Goal: Information Seeking & Learning: Compare options

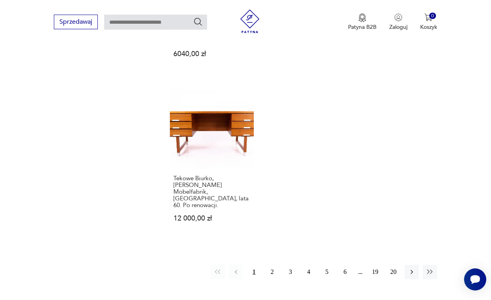
scroll to position [1159, 0]
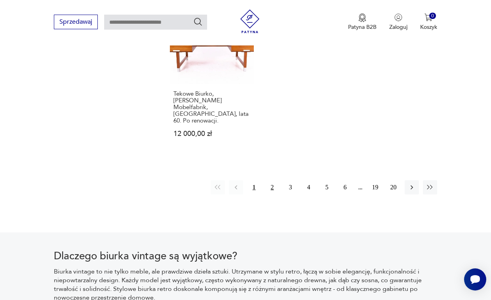
click at [273, 180] on button "2" at bounding box center [272, 187] width 14 height 14
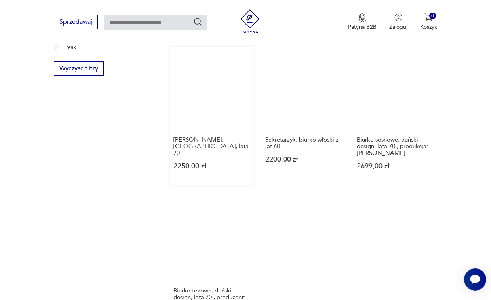
scroll to position [1041, 0]
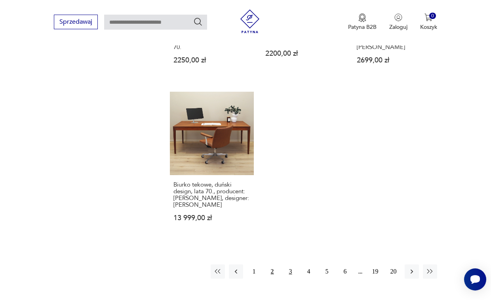
click at [288, 265] on button "3" at bounding box center [290, 272] width 14 height 14
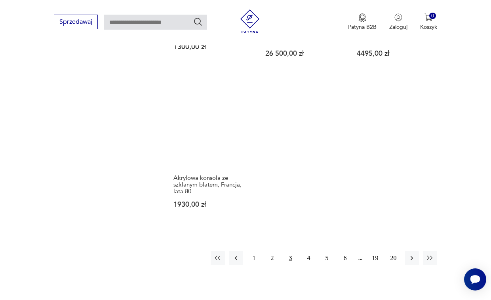
scroll to position [1081, 0]
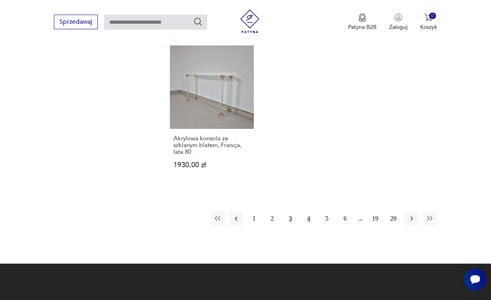
click at [308, 217] on button "4" at bounding box center [309, 219] width 14 height 14
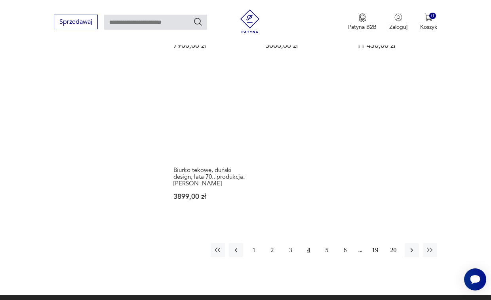
scroll to position [1041, 0]
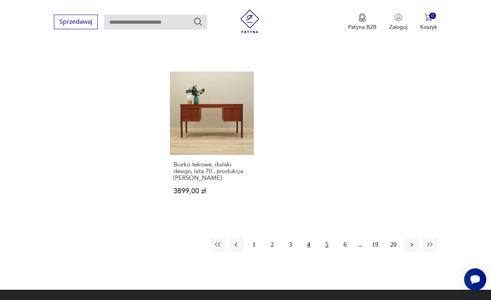
click at [325, 238] on button "5" at bounding box center [327, 245] width 14 height 14
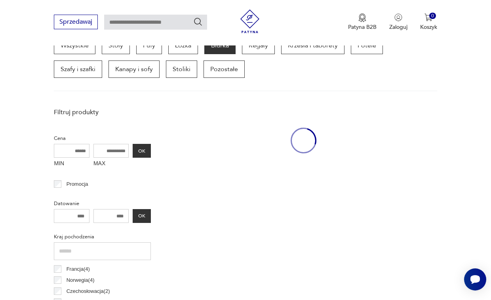
scroll to position [210, 0]
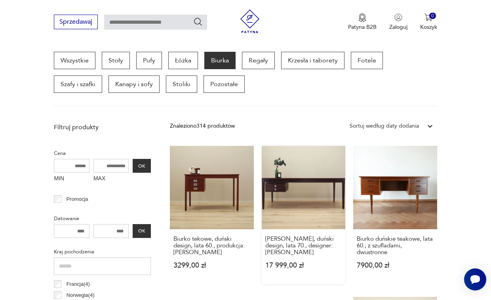
click at [313, 195] on link "Biurko mahoniowe, duński design, lata 70., designer: Finn Juhl 17 999,00 zł" at bounding box center [303, 215] width 83 height 138
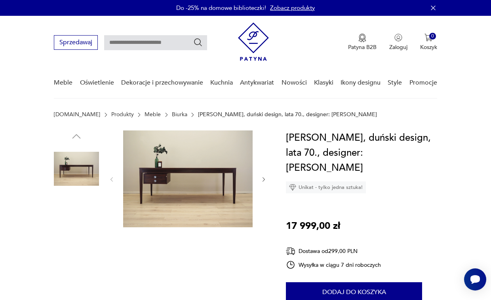
click at [205, 163] on img at bounding box center [187, 179] width 129 height 97
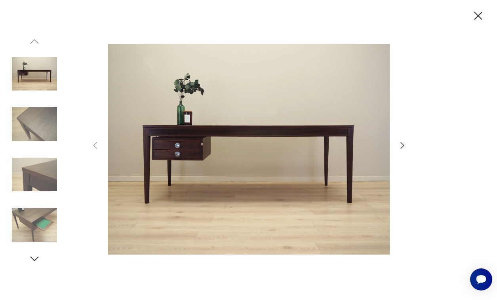
click at [397, 145] on icon "button" at bounding box center [401, 145] width 9 height 9
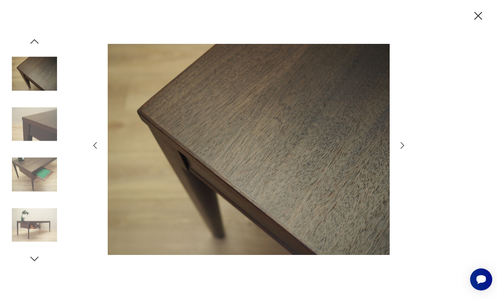
click at [396, 146] on div at bounding box center [248, 150] width 317 height 242
click at [400, 146] on icon "button" at bounding box center [401, 145] width 9 height 9
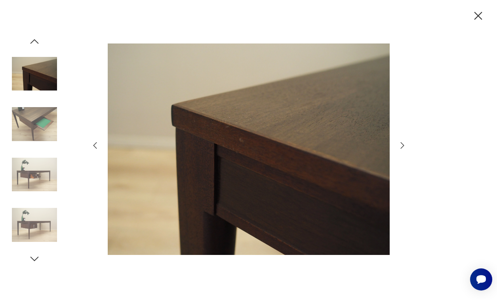
click at [402, 145] on icon "button" at bounding box center [401, 145] width 9 height 9
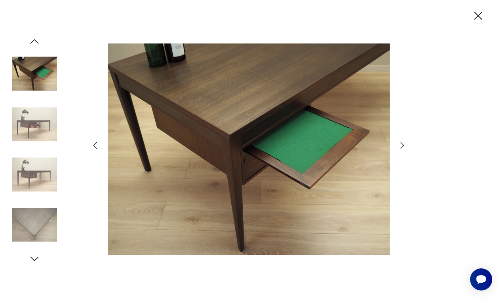
click at [402, 145] on icon "button" at bounding box center [401, 145] width 9 height 9
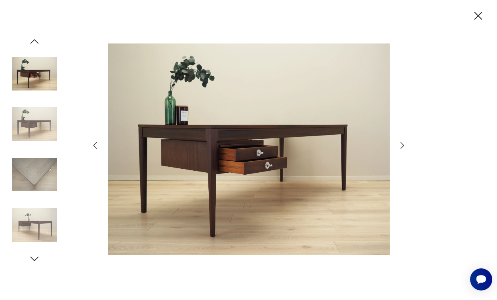
click at [402, 145] on icon "button" at bounding box center [401, 145] width 9 height 9
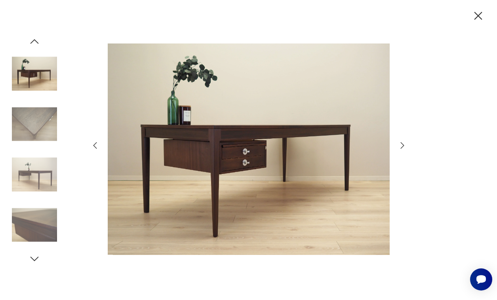
click at [402, 145] on icon "button" at bounding box center [401, 145] width 9 height 9
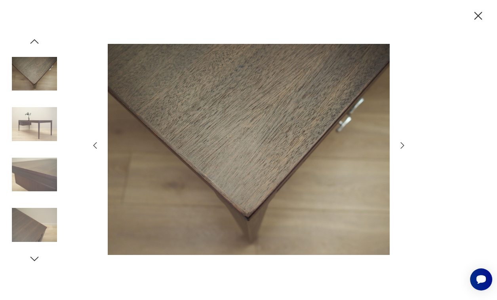
click at [402, 145] on icon "button" at bounding box center [401, 145] width 9 height 9
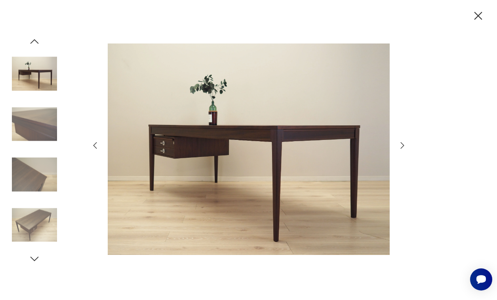
click at [402, 145] on icon "button" at bounding box center [401, 145] width 9 height 9
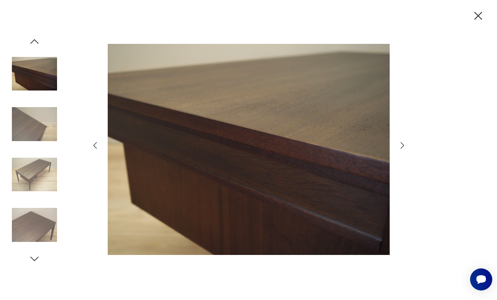
click at [401, 145] on icon "button" at bounding box center [401, 145] width 9 height 9
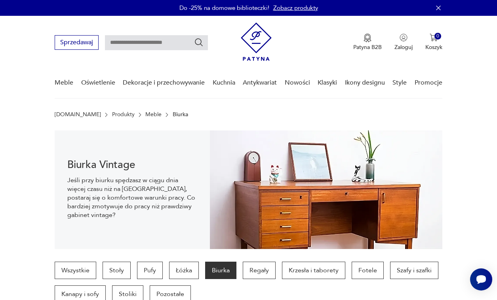
scroll to position [209, 0]
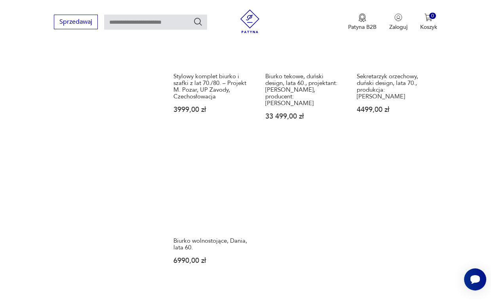
scroll to position [1119, 0]
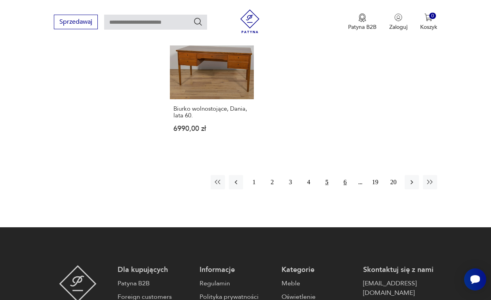
click at [343, 175] on button "6" at bounding box center [345, 182] width 14 height 14
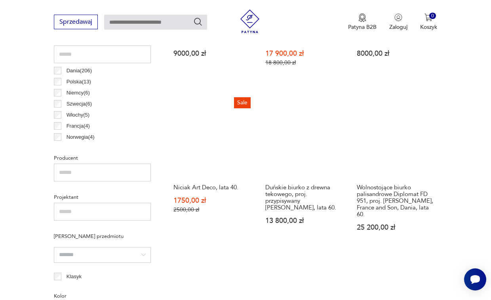
scroll to position [527, 0]
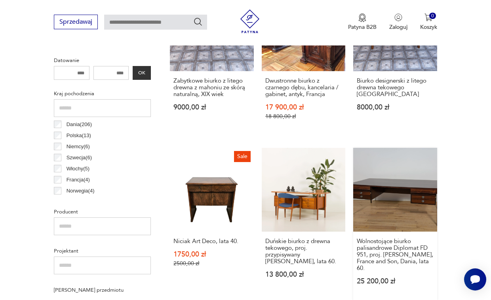
click at [414, 206] on link "Wolnostojące biurko palisandrowe Diplomat FD 951, proj. [PERSON_NAME], France a…" at bounding box center [394, 224] width 83 height 152
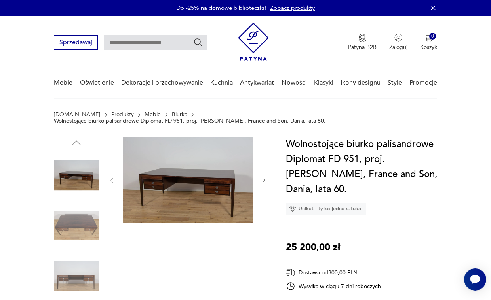
click at [193, 173] on img at bounding box center [187, 180] width 129 height 86
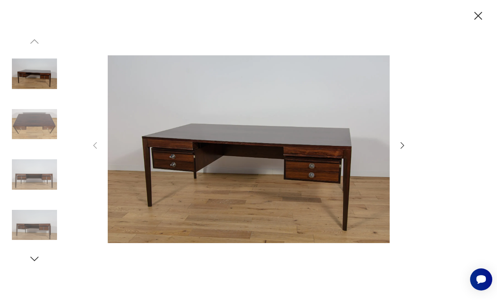
click at [298, 170] on img at bounding box center [249, 149] width 282 height 240
click at [401, 146] on icon "button" at bounding box center [401, 145] width 9 height 9
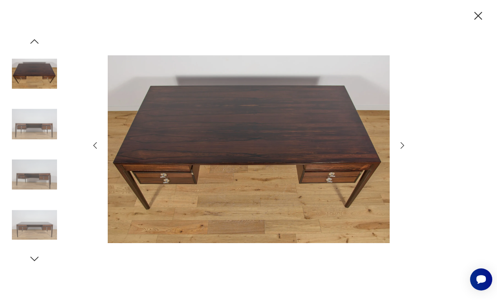
click at [401, 146] on icon "button" at bounding box center [401, 145] width 9 height 9
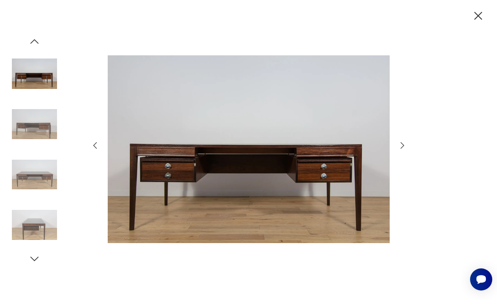
click at [401, 146] on icon "button" at bounding box center [401, 145] width 9 height 9
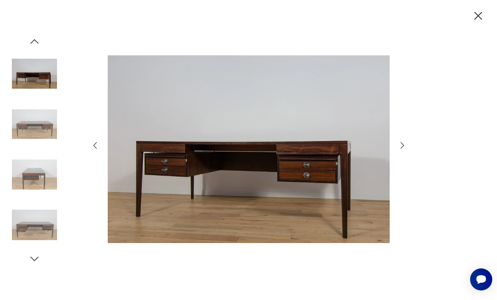
click at [401, 146] on icon "button" at bounding box center [401, 145] width 9 height 9
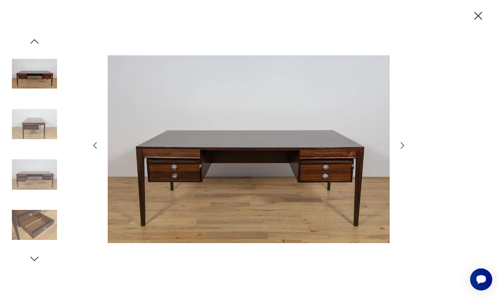
click at [401, 146] on icon "button" at bounding box center [401, 145] width 9 height 9
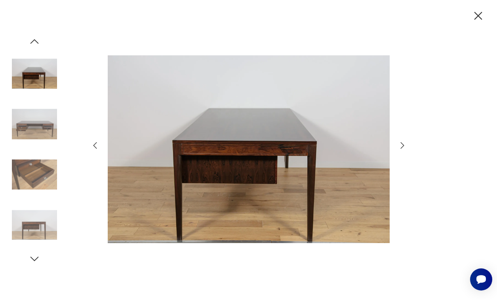
click at [401, 146] on icon "button" at bounding box center [401, 145] width 9 height 9
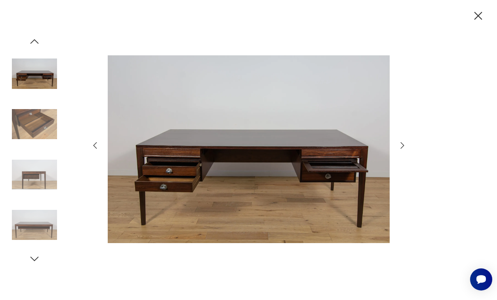
click at [401, 146] on icon "button" at bounding box center [401, 145] width 9 height 9
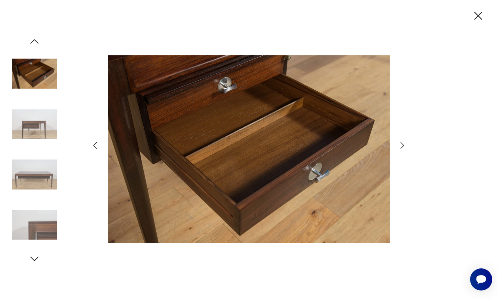
click at [401, 146] on icon "button" at bounding box center [401, 145] width 9 height 9
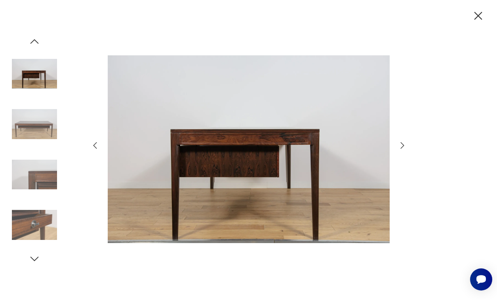
click at [401, 146] on icon "button" at bounding box center [401, 145] width 9 height 9
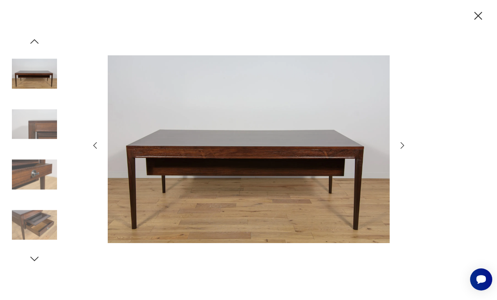
click at [401, 146] on icon "button" at bounding box center [401, 145] width 9 height 9
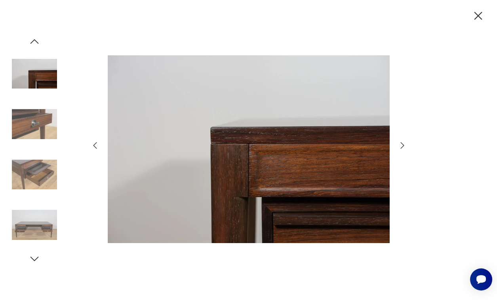
click at [401, 146] on icon "button" at bounding box center [401, 145] width 9 height 9
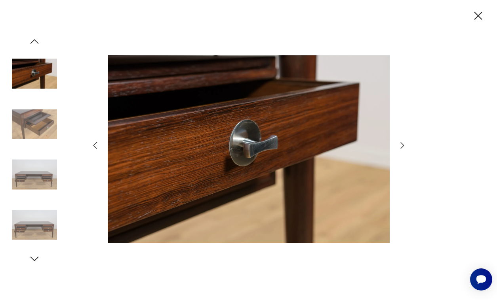
click at [401, 146] on icon "button" at bounding box center [401, 145] width 9 height 9
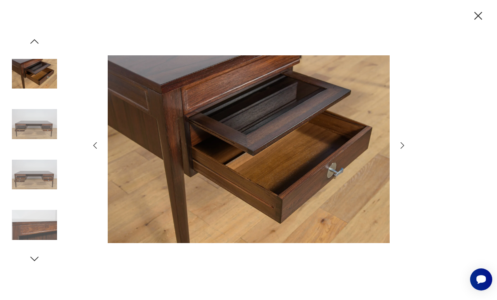
click at [401, 146] on icon "button" at bounding box center [401, 145] width 9 height 9
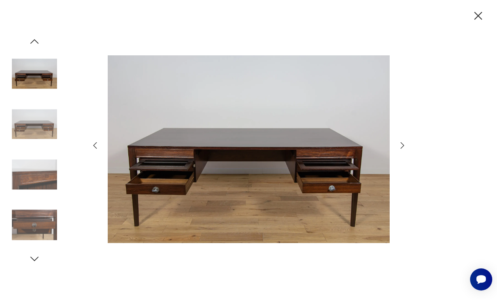
click at [401, 146] on icon "button" at bounding box center [401, 145] width 9 height 9
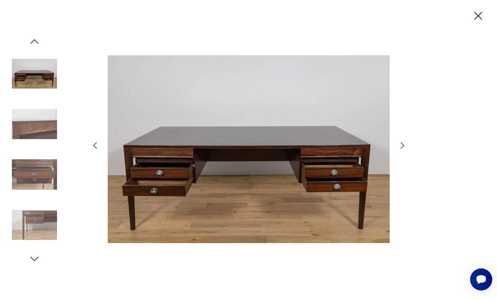
click at [401, 146] on icon "button" at bounding box center [401, 145] width 9 height 9
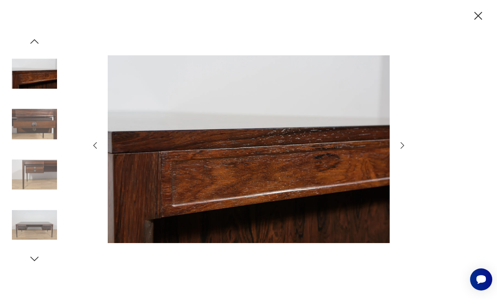
click at [401, 146] on icon "button" at bounding box center [401, 145] width 9 height 9
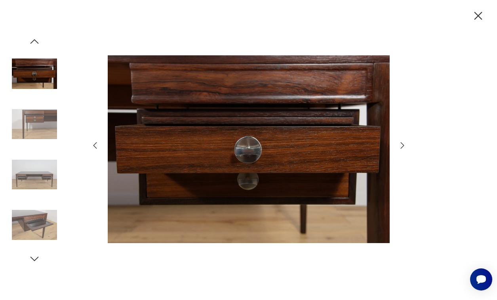
click at [401, 146] on icon "button" at bounding box center [401, 145] width 9 height 9
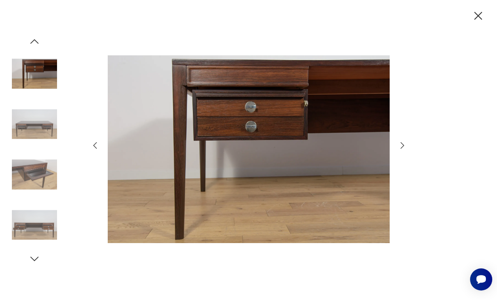
click at [400, 146] on icon "button" at bounding box center [401, 145] width 9 height 9
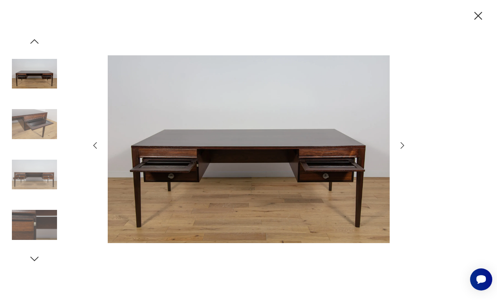
click at [400, 147] on icon "button" at bounding box center [401, 145] width 9 height 9
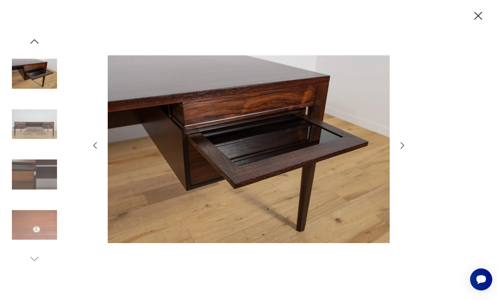
click at [400, 147] on icon "button" at bounding box center [401, 145] width 9 height 9
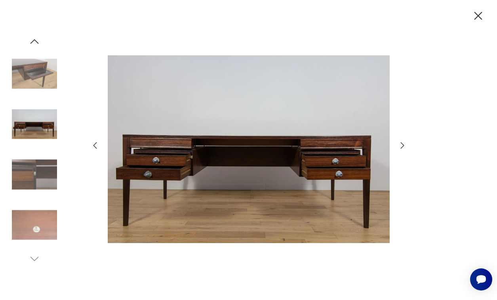
click at [400, 147] on icon "button" at bounding box center [401, 145] width 9 height 9
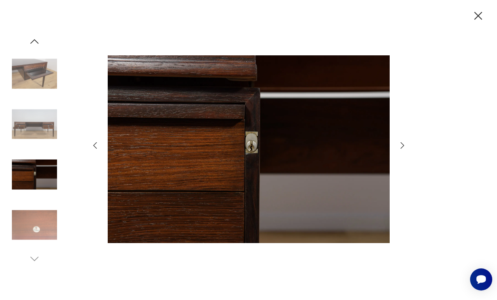
click at [400, 147] on icon "button" at bounding box center [401, 145] width 9 height 9
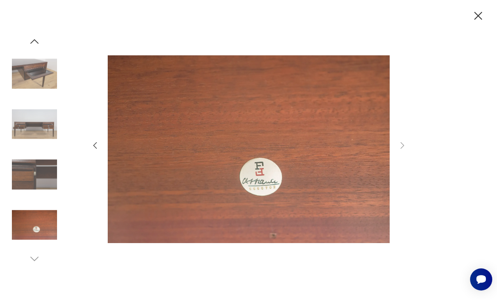
click at [477, 15] on icon "button" at bounding box center [478, 16] width 8 height 8
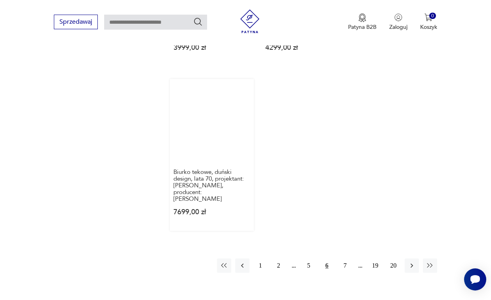
scroll to position [1160, 0]
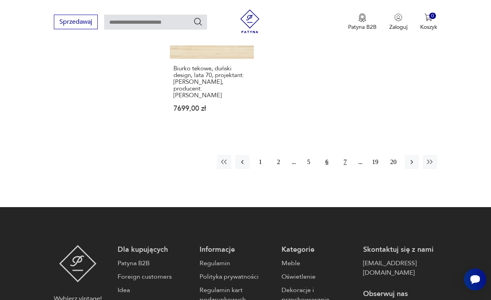
click at [346, 155] on button "7" at bounding box center [345, 162] width 14 height 14
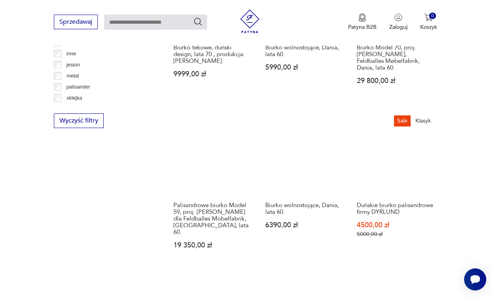
scroll to position [1041, 0]
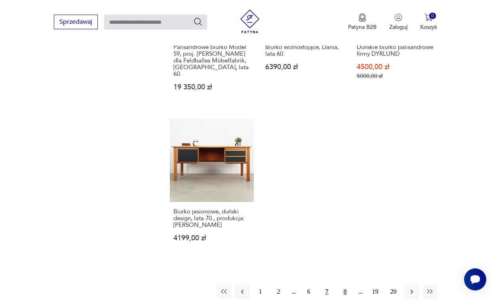
click at [347, 285] on button "8" at bounding box center [345, 292] width 14 height 14
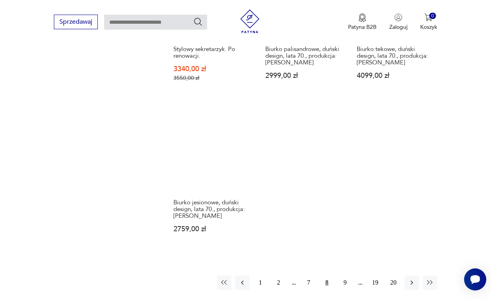
scroll to position [1160, 0]
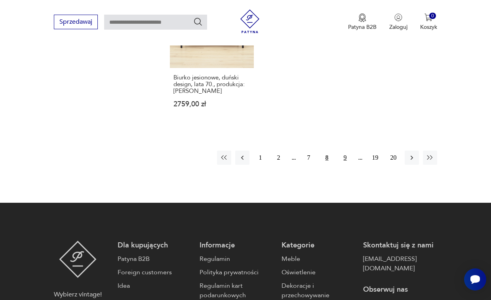
click at [345, 151] on button "9" at bounding box center [345, 158] width 14 height 14
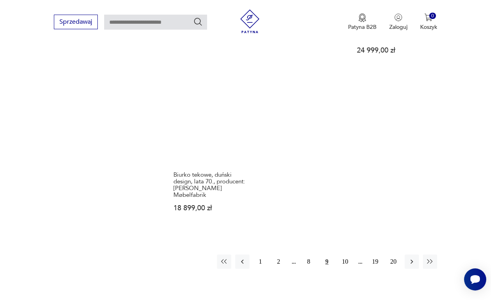
scroll to position [1081, 0]
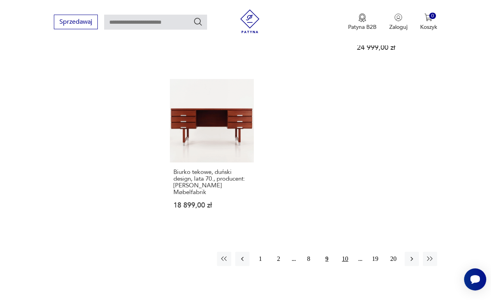
click at [341, 252] on button "10" at bounding box center [345, 259] width 14 height 14
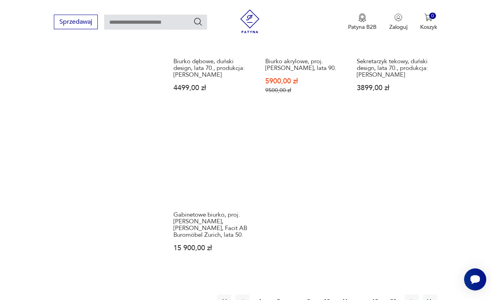
scroll to position [1120, 0]
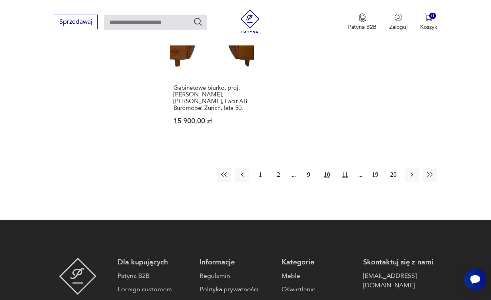
click at [347, 173] on button "11" at bounding box center [345, 175] width 14 height 14
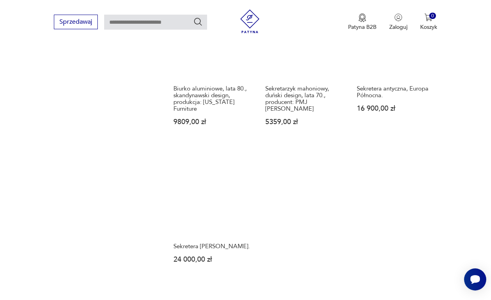
scroll to position [1120, 0]
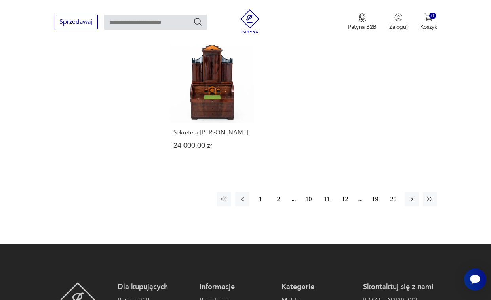
click at [343, 192] on button "12" at bounding box center [345, 199] width 14 height 14
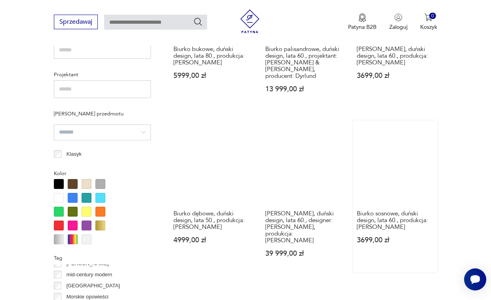
scroll to position [566, 0]
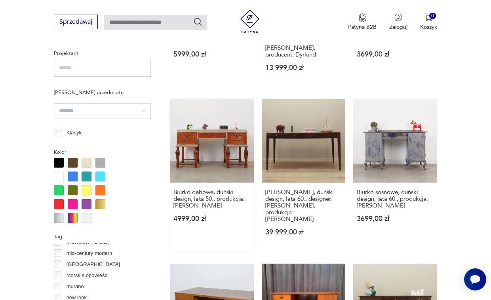
click at [220, 148] on link "Biurko dębowe, duński design, lata 50., produkcja: [PERSON_NAME] 4999,00 zł" at bounding box center [211, 175] width 83 height 152
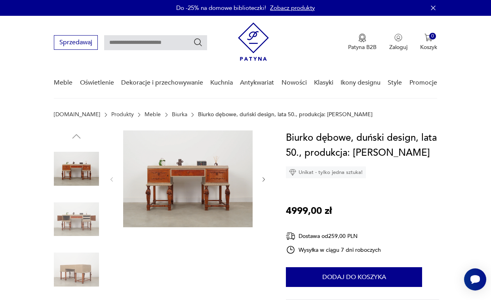
click at [223, 194] on img at bounding box center [187, 179] width 129 height 97
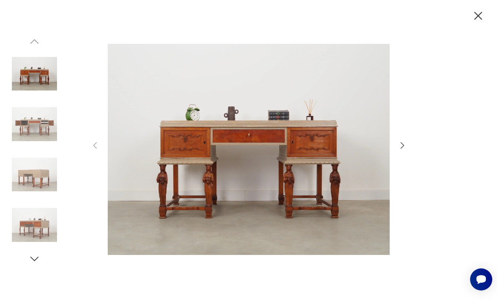
click at [261, 170] on img at bounding box center [249, 149] width 282 height 240
click at [404, 145] on icon "button" at bounding box center [401, 145] width 9 height 9
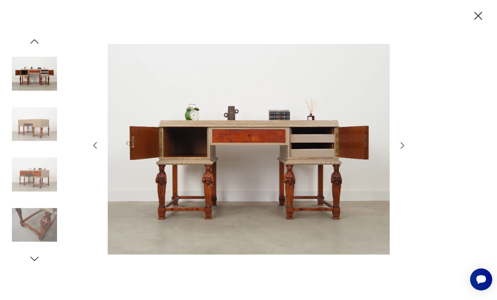
click at [404, 145] on icon "button" at bounding box center [401, 145] width 9 height 9
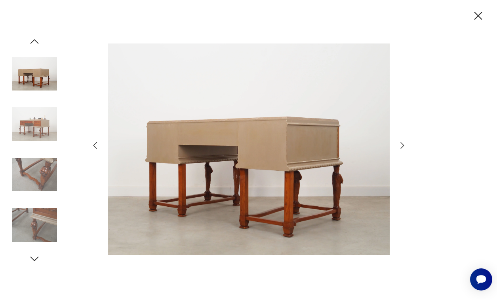
click at [404, 145] on icon "button" at bounding box center [401, 145] width 9 height 9
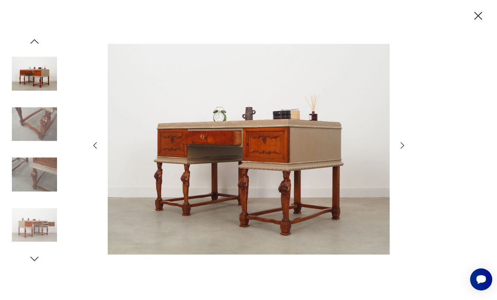
click at [476, 17] on icon "button" at bounding box center [478, 16] width 14 height 14
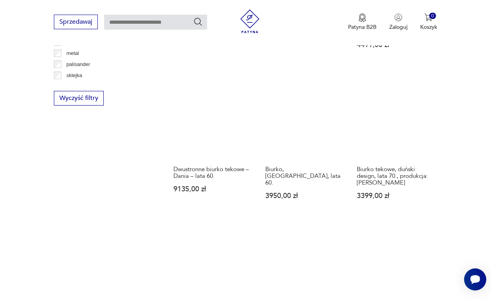
scroll to position [1034, 0]
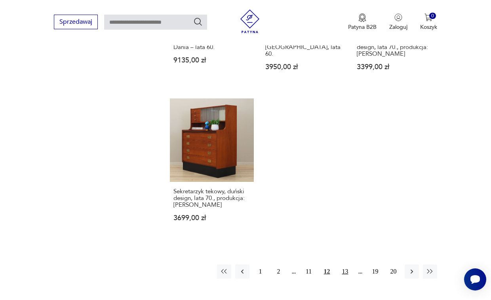
click at [343, 265] on button "13" at bounding box center [345, 272] width 14 height 14
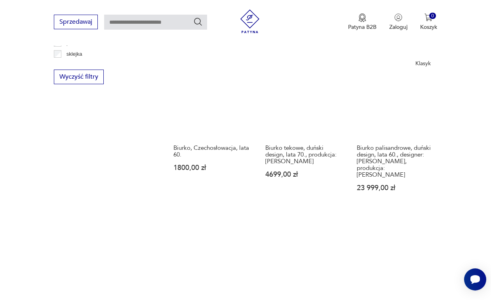
scroll to position [1041, 0]
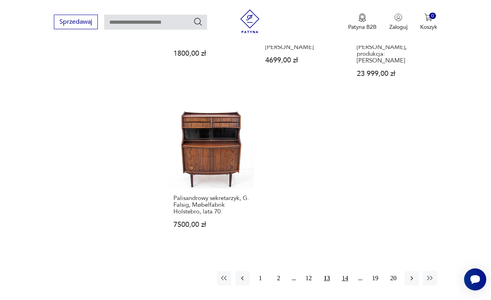
click at [343, 271] on button "14" at bounding box center [345, 278] width 14 height 14
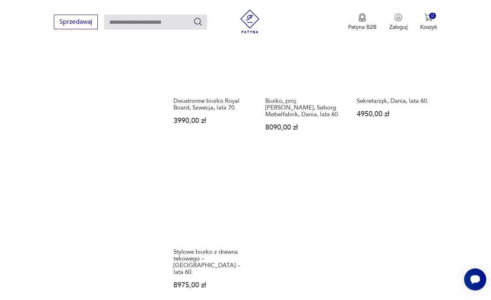
scroll to position [1041, 0]
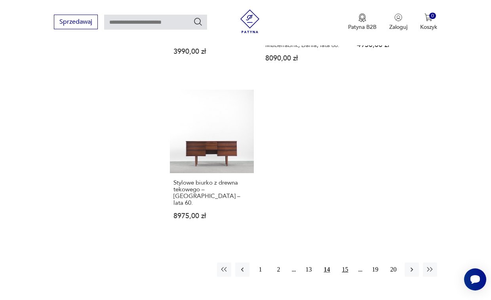
click at [349, 263] on button "15" at bounding box center [345, 270] width 14 height 14
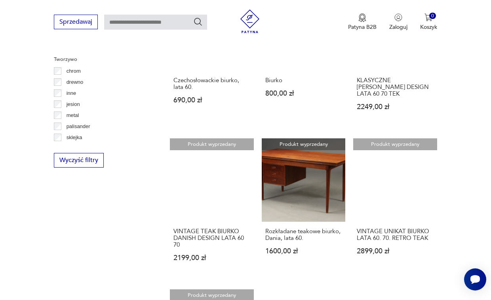
scroll to position [1041, 0]
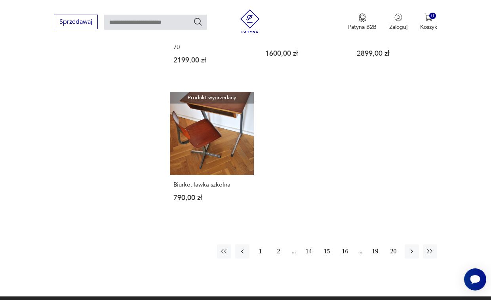
click at [345, 245] on button "16" at bounding box center [345, 252] width 14 height 14
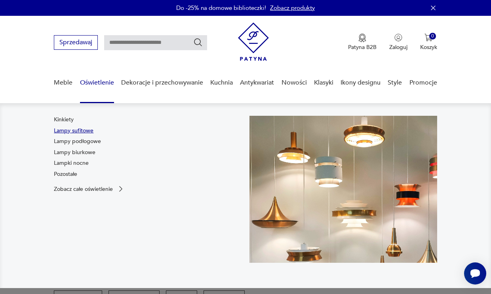
click at [70, 130] on link "Lampy sufitowe" at bounding box center [74, 131] width 40 height 8
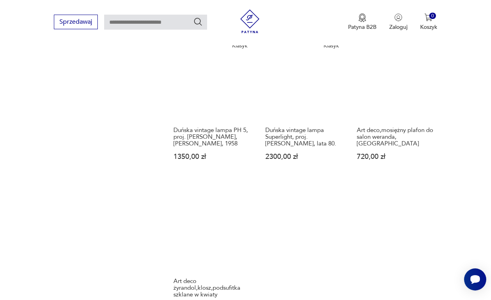
scroll to position [1081, 0]
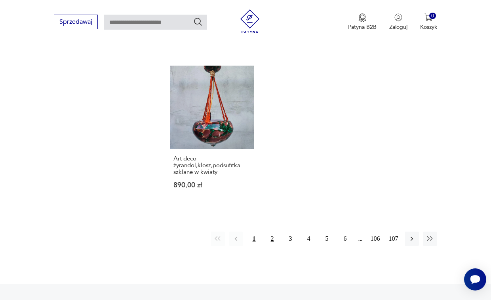
click at [271, 232] on button "2" at bounding box center [272, 239] width 14 height 14
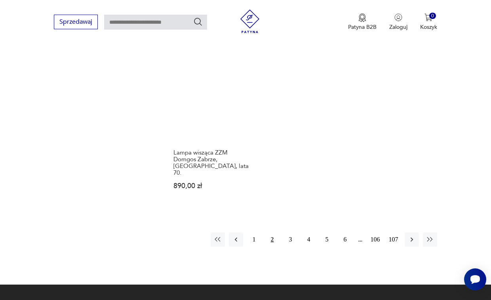
scroll to position [1081, 0]
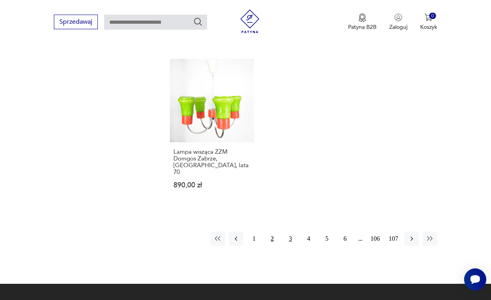
click at [290, 232] on button "3" at bounding box center [290, 239] width 14 height 14
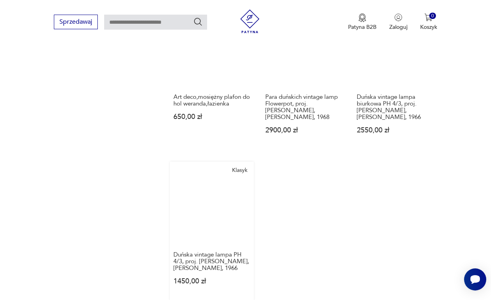
scroll to position [1120, 0]
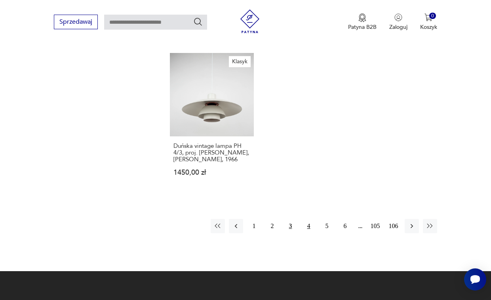
click at [308, 219] on button "4" at bounding box center [309, 226] width 14 height 14
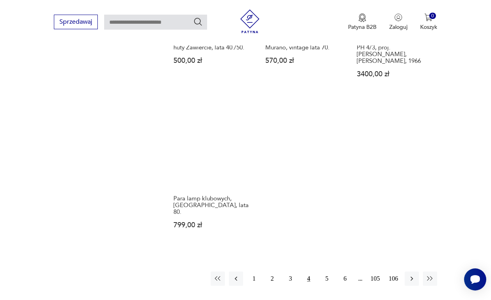
scroll to position [1160, 0]
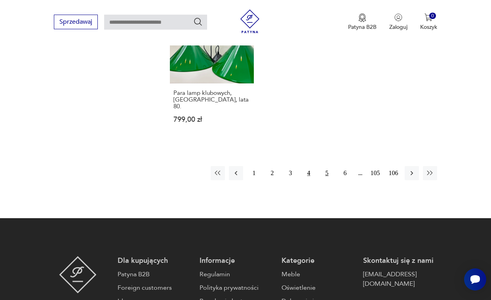
click at [328, 166] on button "5" at bounding box center [327, 173] width 14 height 14
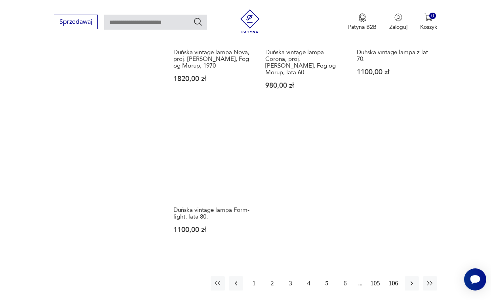
scroll to position [1160, 0]
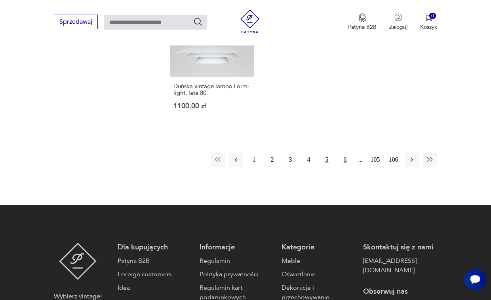
click at [346, 153] on button "6" at bounding box center [345, 160] width 14 height 14
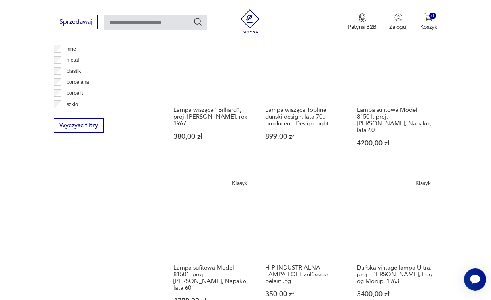
scroll to position [685, 0]
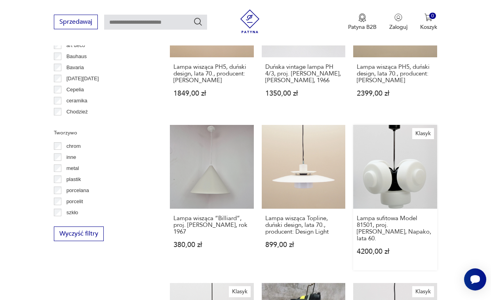
click at [397, 180] on link "Klasyk Lampa sufitowa Model 81501, proj. [PERSON_NAME], Napako, lata 60. 4200,0…" at bounding box center [394, 197] width 83 height 145
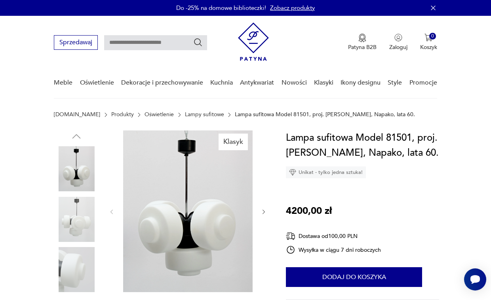
click at [63, 214] on img at bounding box center [76, 219] width 45 height 45
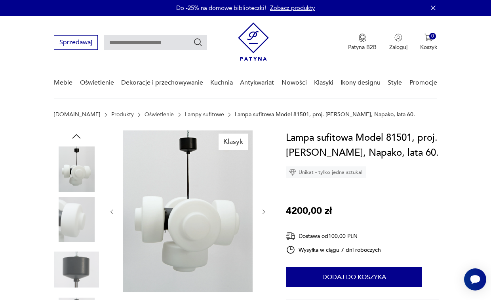
click at [265, 211] on icon "button" at bounding box center [263, 212] width 6 height 6
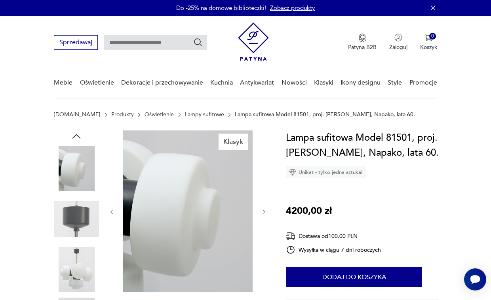
click at [265, 211] on icon "button" at bounding box center [263, 212] width 6 height 6
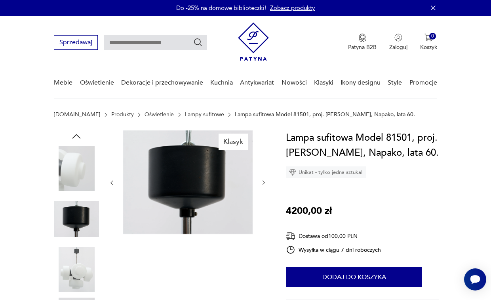
click at [265, 211] on div at bounding box center [187, 183] width 158 height 105
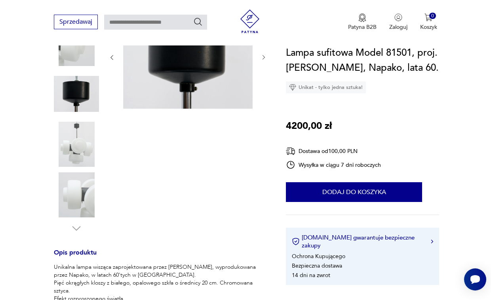
scroll to position [119, 0]
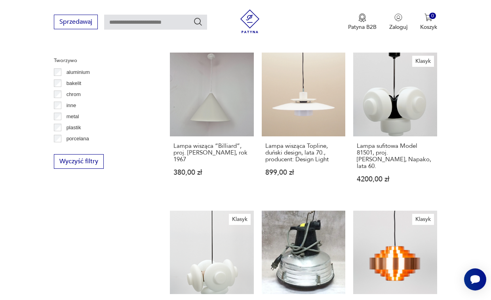
scroll to position [995, 0]
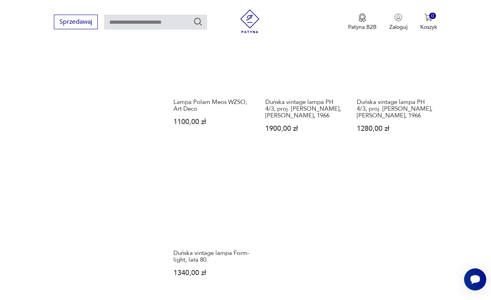
scroll to position [1081, 0]
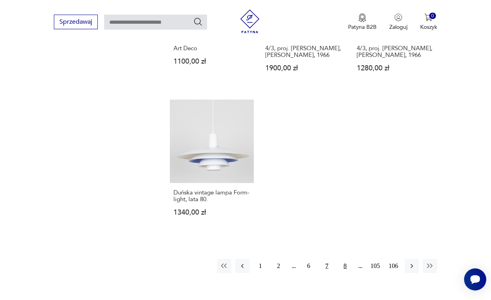
click at [345, 259] on button "8" at bounding box center [345, 266] width 14 height 14
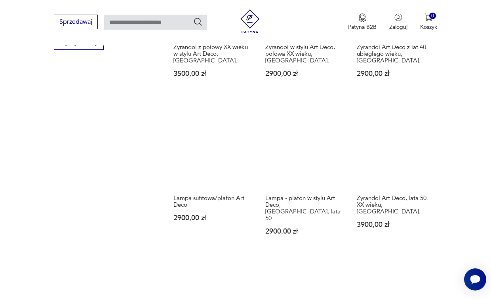
scroll to position [1002, 0]
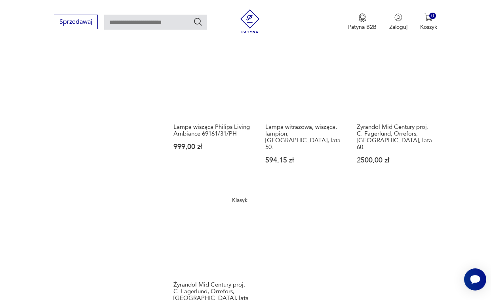
scroll to position [1002, 0]
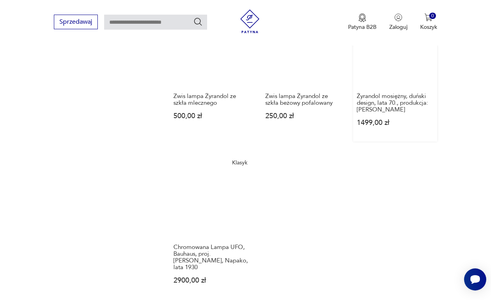
scroll to position [1041, 0]
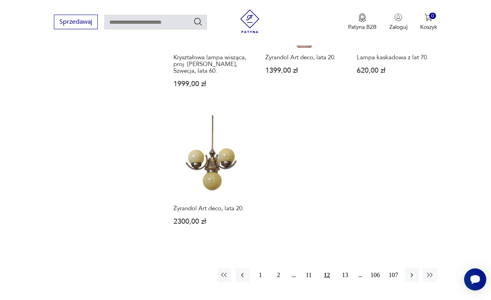
scroll to position [1081, 0]
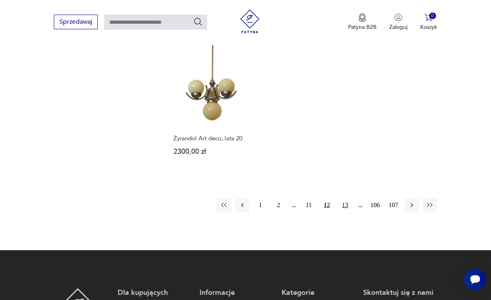
click at [347, 198] on button "13" at bounding box center [345, 205] width 14 height 14
click at [347, 198] on button "14" at bounding box center [345, 205] width 14 height 14
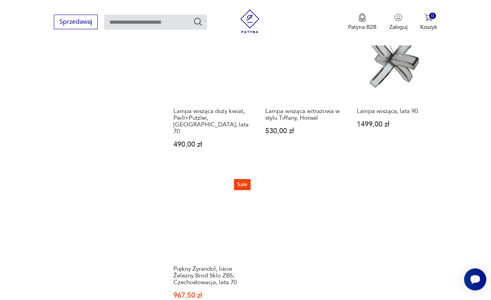
scroll to position [1120, 0]
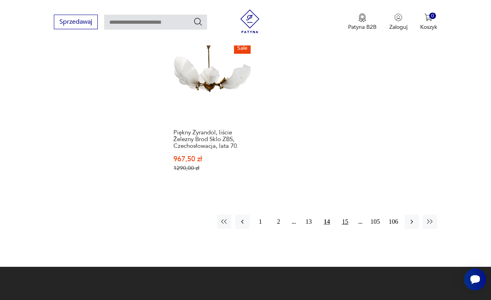
click at [345, 215] on button "15" at bounding box center [345, 222] width 14 height 14
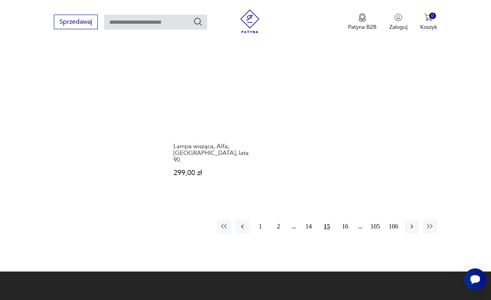
scroll to position [1160, 0]
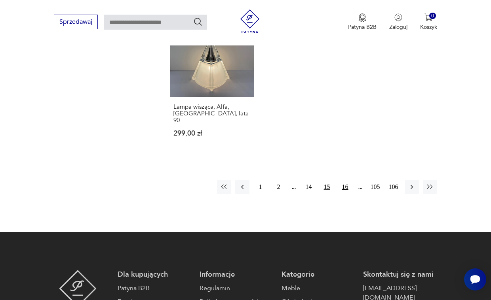
click at [344, 180] on button "16" at bounding box center [345, 187] width 14 height 14
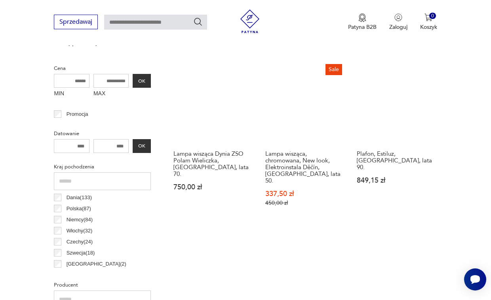
scroll to position [210, 0]
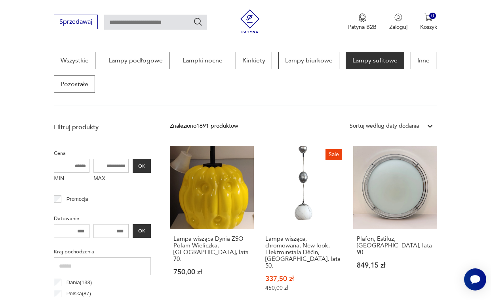
click at [65, 166] on input "MIN" at bounding box center [72, 166] width 36 height 14
type input "****"
click at [104, 165] on input "MAX" at bounding box center [111, 166] width 36 height 14
type input "****"
click at [142, 169] on button "OK" at bounding box center [142, 166] width 18 height 14
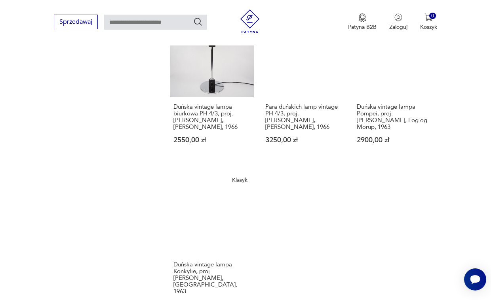
scroll to position [1041, 0]
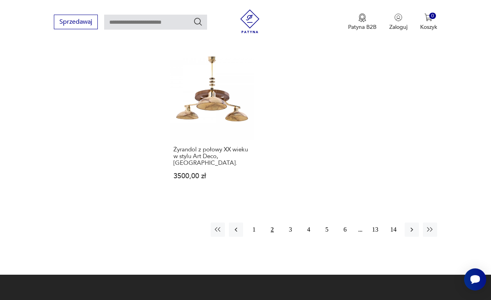
scroll to position [1081, 0]
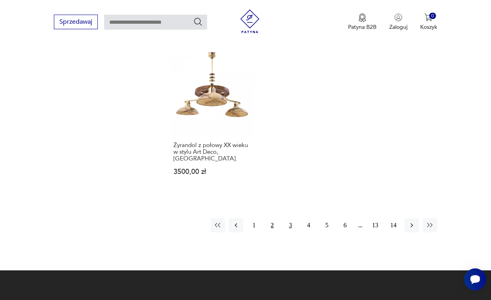
click at [290, 218] on button "3" at bounding box center [290, 225] width 14 height 14
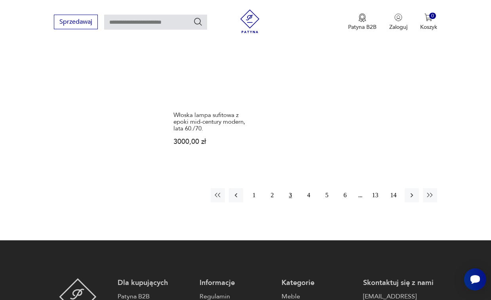
scroll to position [1120, 0]
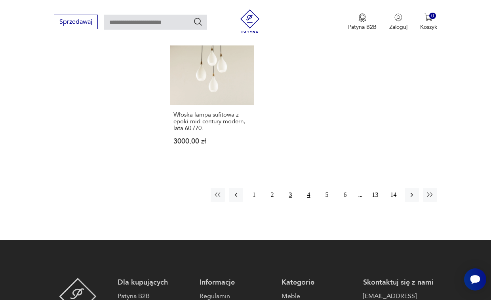
click at [309, 188] on button "4" at bounding box center [309, 195] width 14 height 14
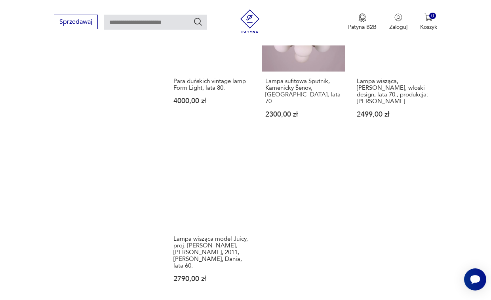
scroll to position [1081, 0]
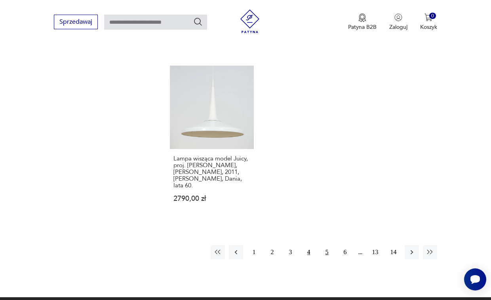
click at [328, 245] on button "5" at bounding box center [327, 252] width 14 height 14
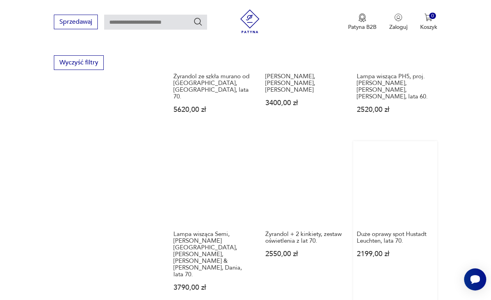
scroll to position [1002, 0]
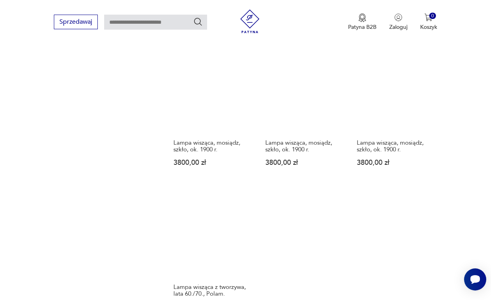
scroll to position [1041, 0]
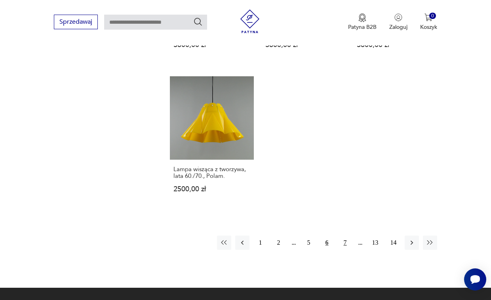
click at [346, 236] on button "7" at bounding box center [345, 243] width 14 height 14
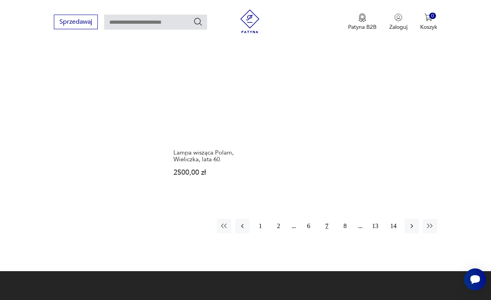
scroll to position [1081, 0]
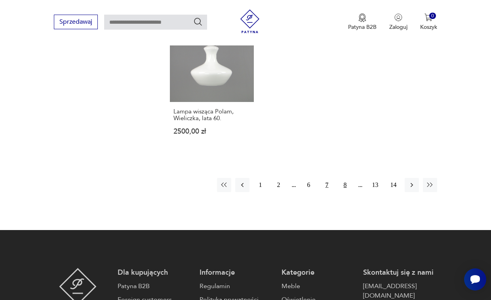
click at [345, 178] on button "8" at bounding box center [345, 185] width 14 height 14
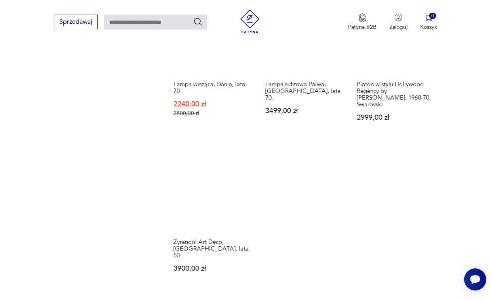
scroll to position [1081, 0]
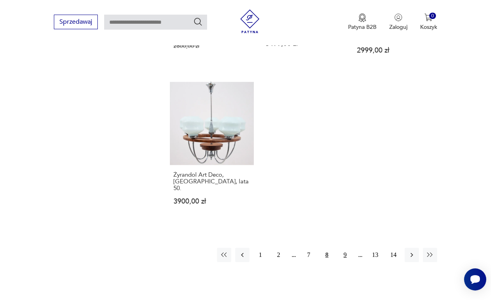
click at [344, 248] on button "9" at bounding box center [345, 255] width 14 height 14
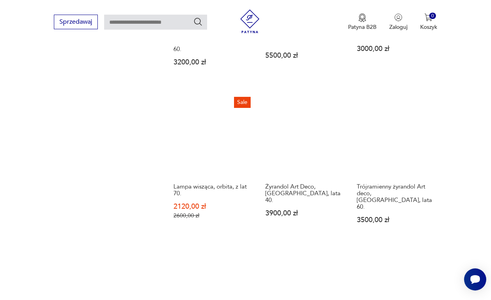
scroll to position [1041, 0]
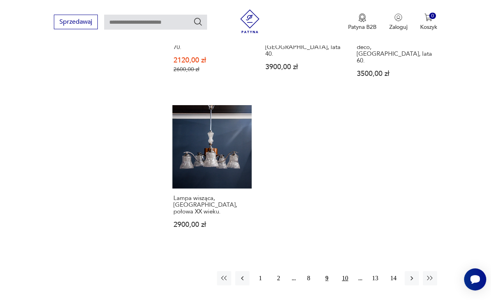
click at [342, 271] on button "10" at bounding box center [345, 278] width 14 height 14
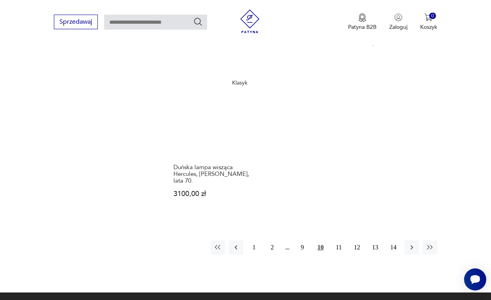
scroll to position [1160, 0]
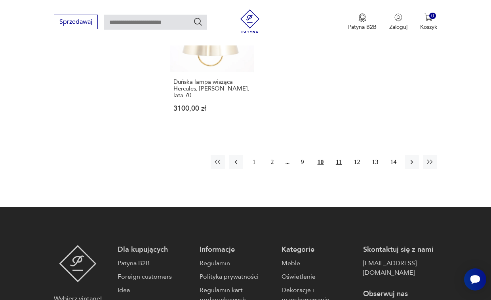
click at [338, 155] on button "11" at bounding box center [339, 162] width 14 height 14
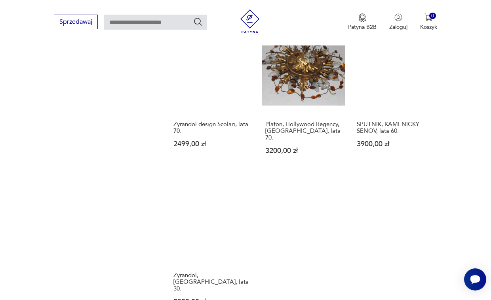
scroll to position [1002, 0]
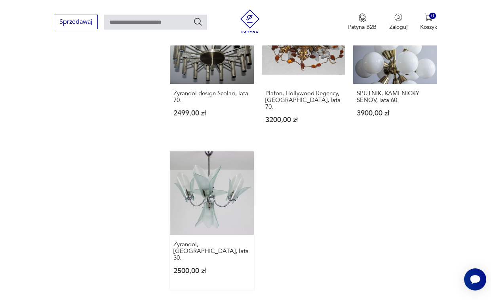
click at [196, 162] on link "Żyrandol, [GEOGRAPHIC_DATA], lata 30. 2500,00 zł" at bounding box center [211, 221] width 83 height 138
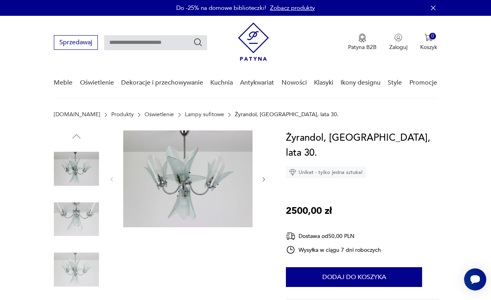
click at [218, 184] on img at bounding box center [187, 179] width 129 height 97
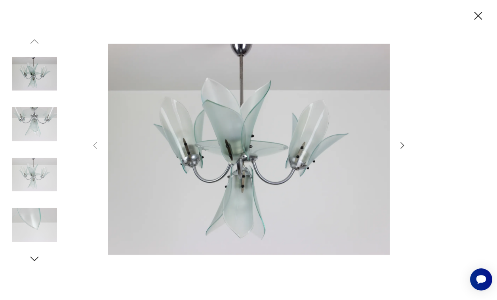
click at [400, 146] on icon "button" at bounding box center [401, 145] width 9 height 9
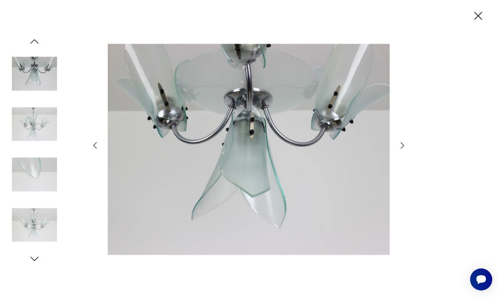
click at [400, 146] on icon "button" at bounding box center [401, 145] width 9 height 9
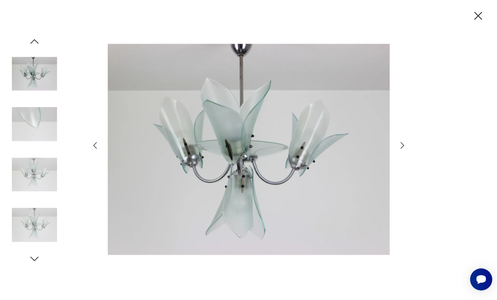
click at [400, 146] on icon "button" at bounding box center [401, 145] width 9 height 9
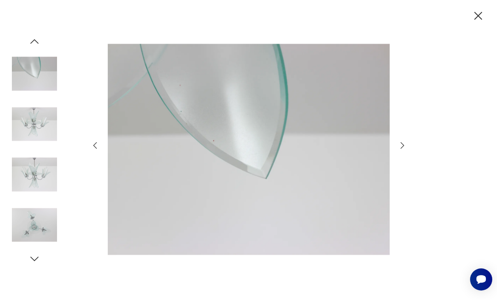
click at [400, 146] on icon "button" at bounding box center [401, 145] width 9 height 9
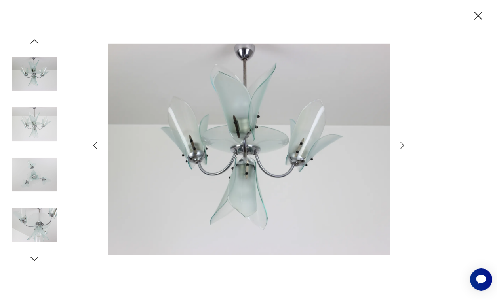
click at [400, 146] on icon "button" at bounding box center [401, 145] width 9 height 9
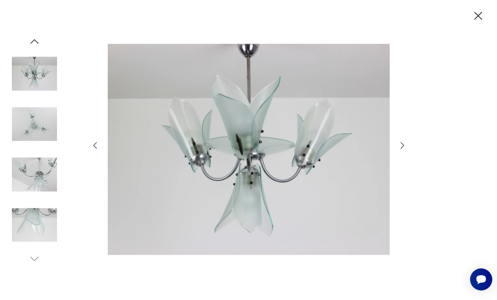
click at [400, 146] on icon "button" at bounding box center [401, 145] width 9 height 9
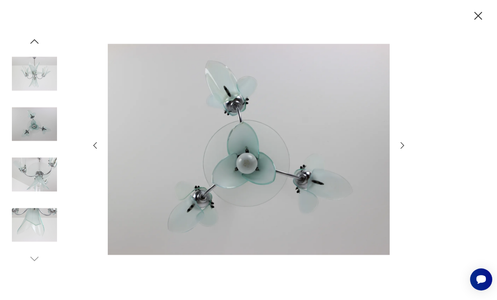
click at [400, 146] on icon "button" at bounding box center [401, 145] width 9 height 9
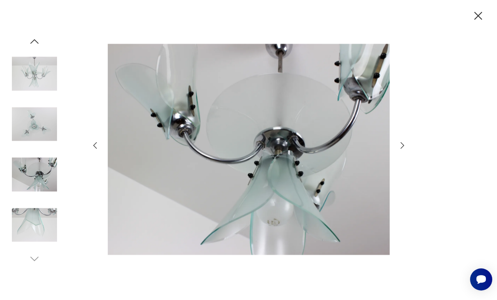
click at [400, 146] on icon "button" at bounding box center [401, 145] width 9 height 9
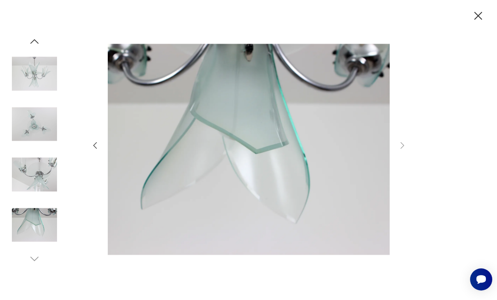
click at [481, 17] on icon "button" at bounding box center [478, 16] width 14 height 14
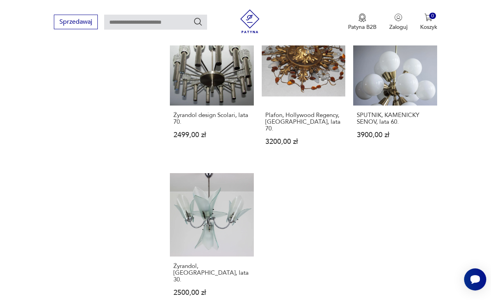
scroll to position [1060, 0]
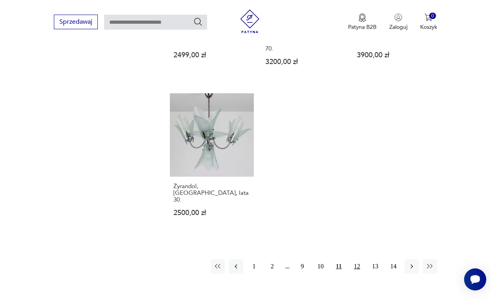
click at [354, 260] on button "12" at bounding box center [357, 267] width 14 height 14
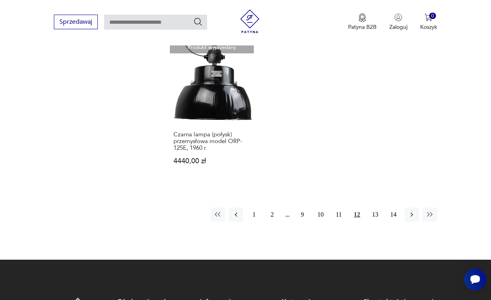
scroll to position [1120, 0]
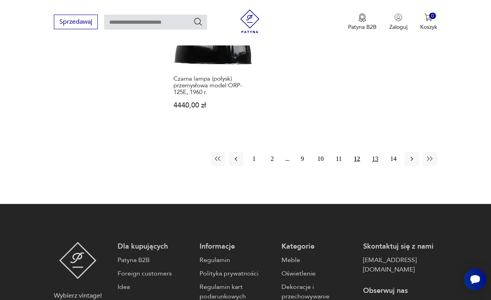
click at [372, 152] on button "13" at bounding box center [375, 159] width 14 height 14
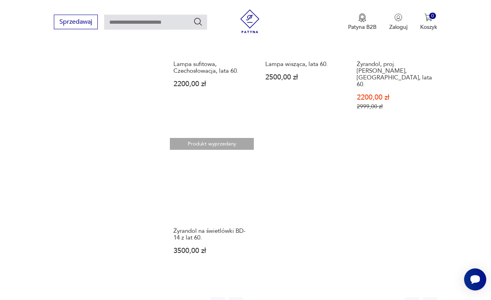
scroll to position [1002, 0]
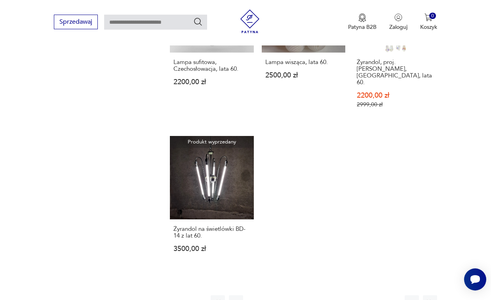
click at [391, 296] on button "14" at bounding box center [393, 303] width 14 height 14
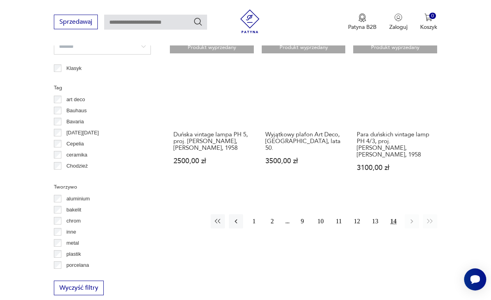
scroll to position [645, 0]
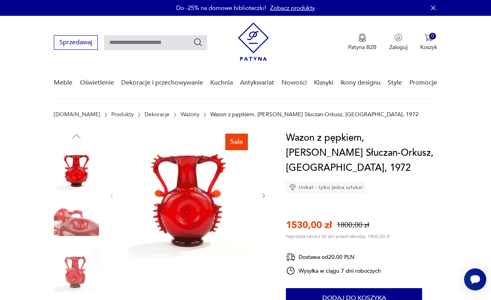
click at [180, 114] on link "Wazony" at bounding box center [189, 115] width 19 height 6
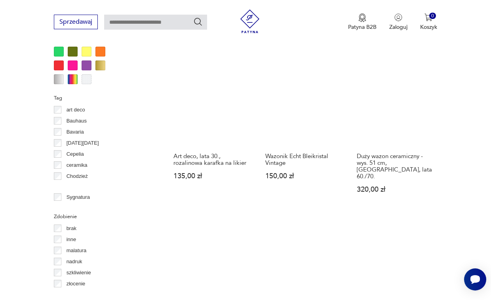
scroll to position [763, 0]
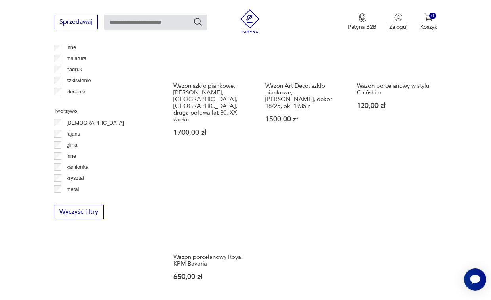
scroll to position [1120, 0]
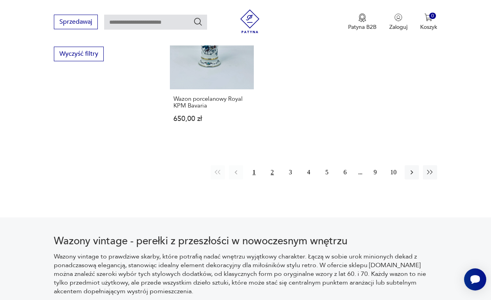
click at [272, 165] on button "2" at bounding box center [272, 172] width 14 height 14
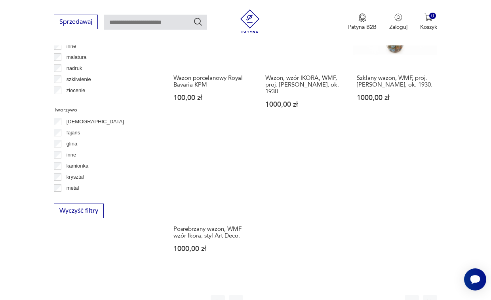
scroll to position [1081, 0]
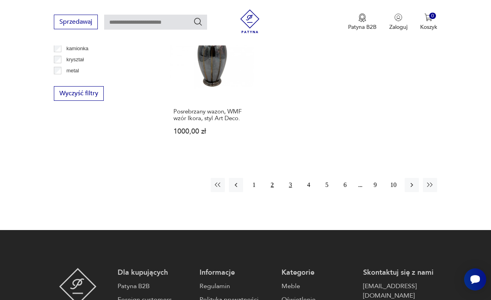
click at [290, 178] on button "3" at bounding box center [290, 185] width 14 height 14
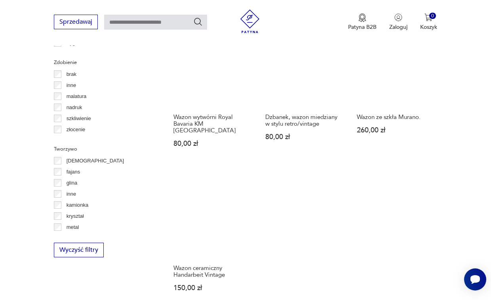
scroll to position [1041, 0]
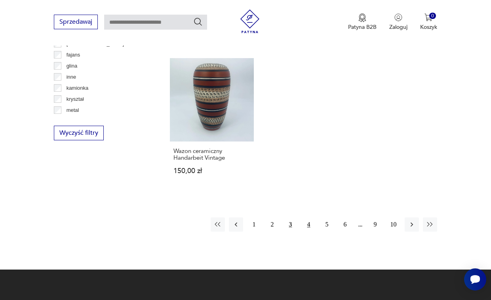
click at [310, 218] on button "4" at bounding box center [309, 225] width 14 height 14
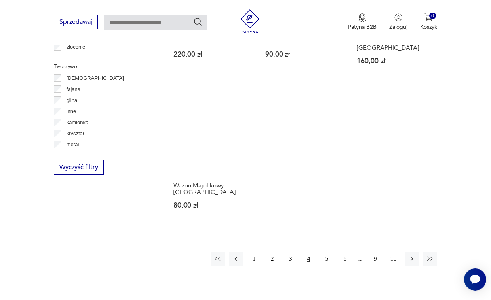
scroll to position [1120, 0]
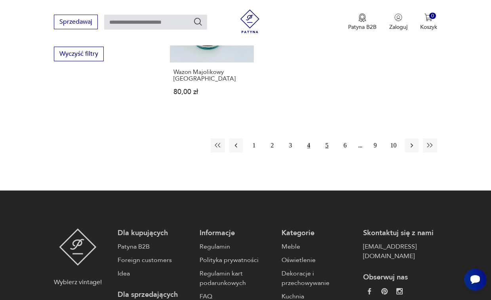
click at [326, 138] on button "5" at bounding box center [327, 145] width 14 height 14
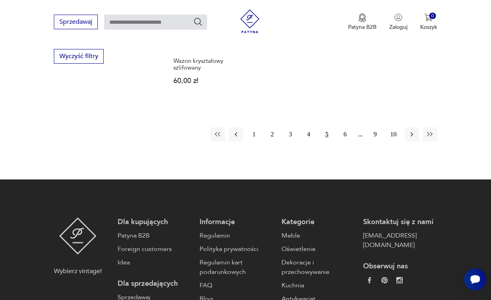
scroll to position [1120, 0]
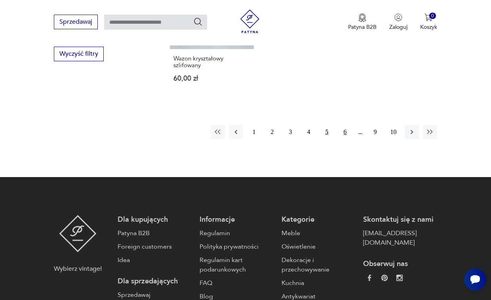
click at [346, 125] on button "6" at bounding box center [345, 132] width 14 height 14
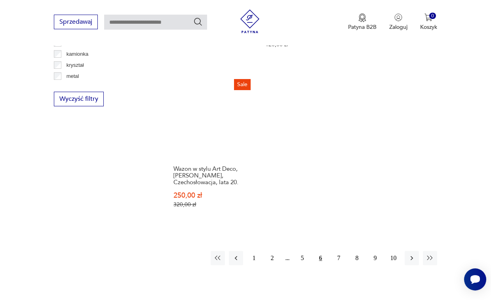
scroll to position [1081, 0]
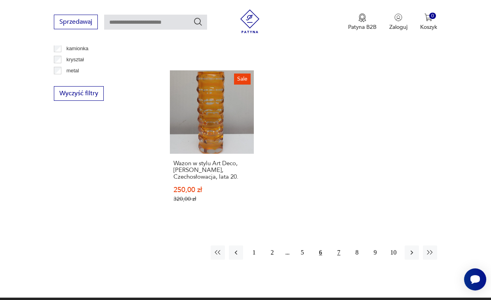
click at [340, 246] on button "7" at bounding box center [339, 253] width 14 height 14
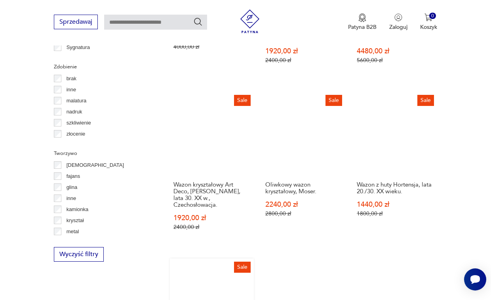
scroll to position [1041, 0]
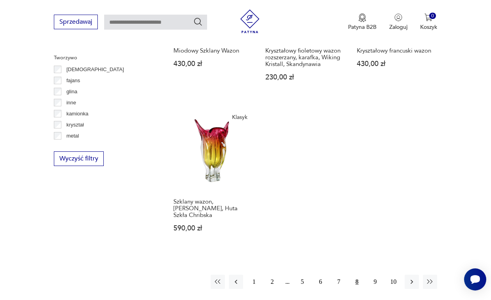
scroll to position [1081, 0]
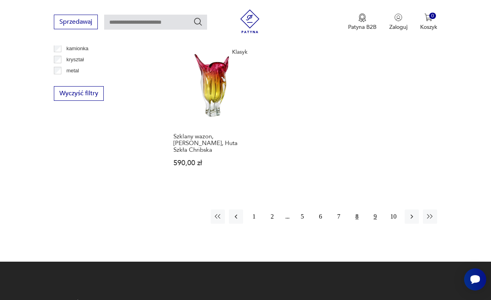
click at [376, 210] on button "9" at bounding box center [375, 217] width 14 height 14
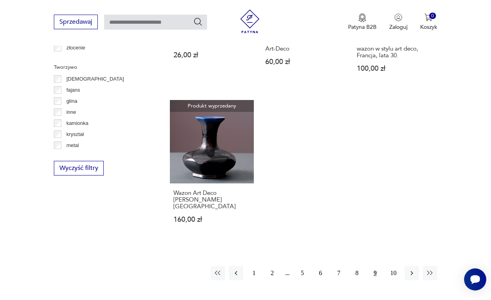
scroll to position [1081, 0]
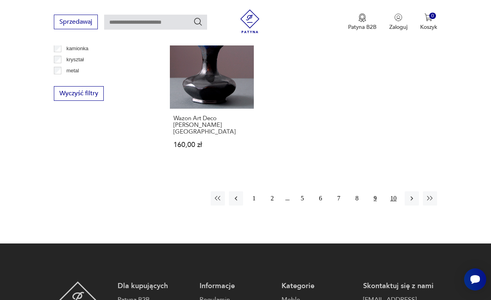
click at [390, 192] on button "10" at bounding box center [393, 199] width 14 height 14
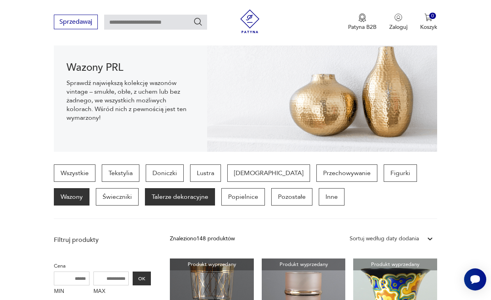
scroll to position [91, 0]
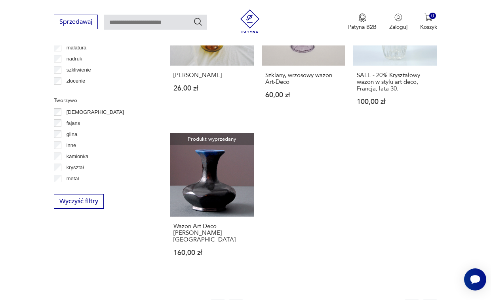
scroll to position [920, 0]
